Goal: Check status: Check status

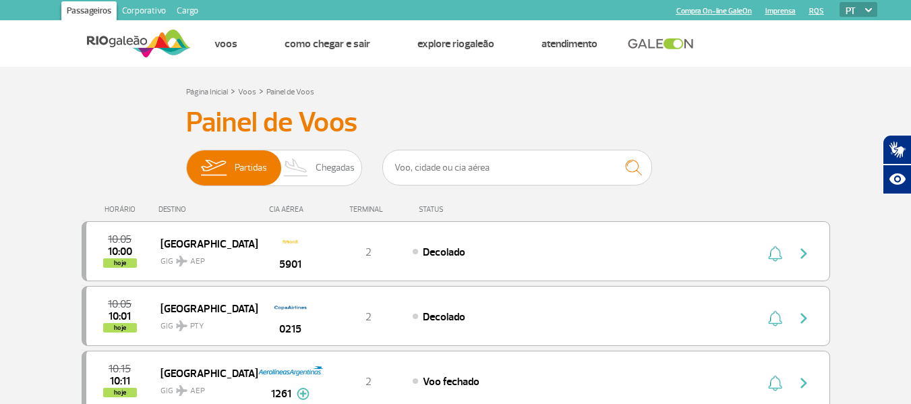
scroll to position [1410, 0]
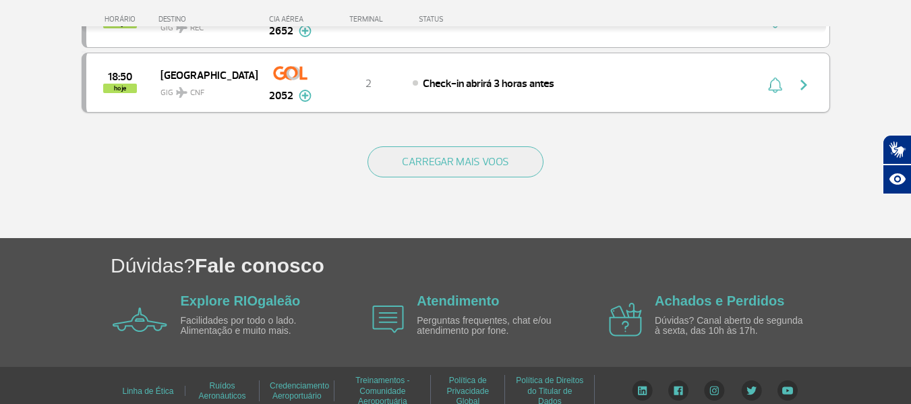
scroll to position [1415, 0]
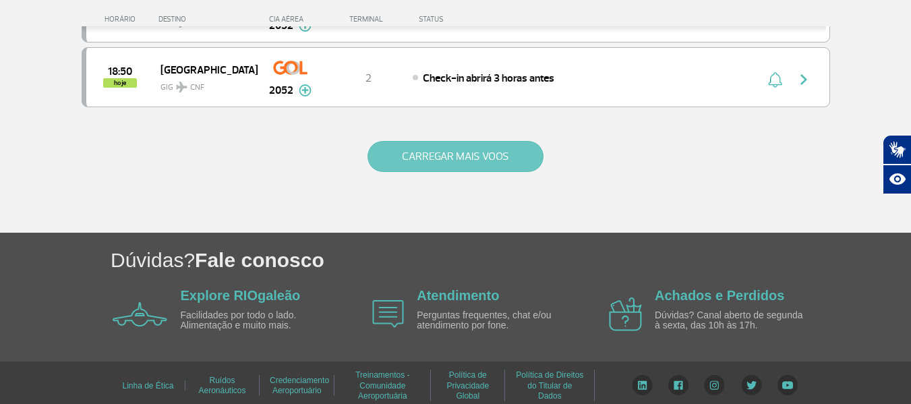
click at [431, 173] on div "CARREGAR MAIS VOOS" at bounding box center [456, 178] width 748 height 109
click at [425, 166] on button "CARREGAR MAIS VOOS" at bounding box center [455, 156] width 176 height 31
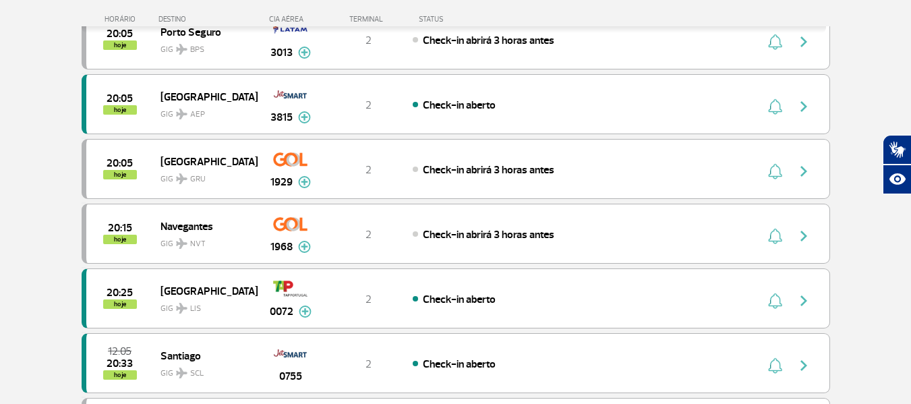
scroll to position [1887, 0]
